Goal: Find specific page/section: Find specific page/section

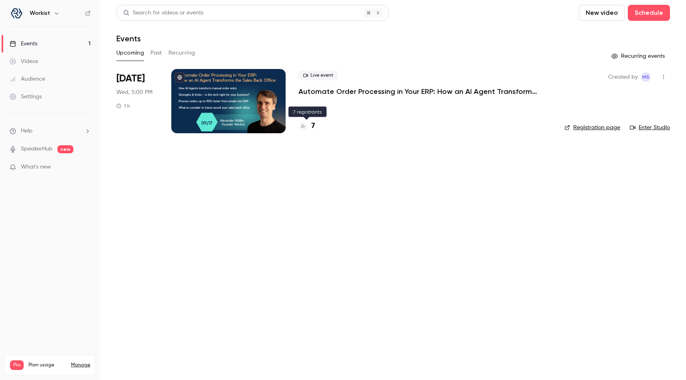
click at [319, 126] on div "7" at bounding box center [424, 126] width 253 height 11
click at [316, 126] on div "7" at bounding box center [424, 126] width 253 height 11
click at [313, 126] on h4 "7" at bounding box center [313, 126] width 4 height 11
